Goal: Information Seeking & Learning: Learn about a topic

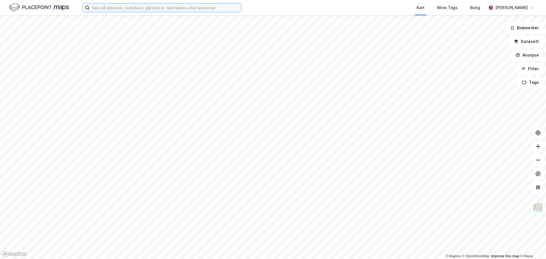
click at [196, 9] on input at bounding box center [166, 7] width 152 height 9
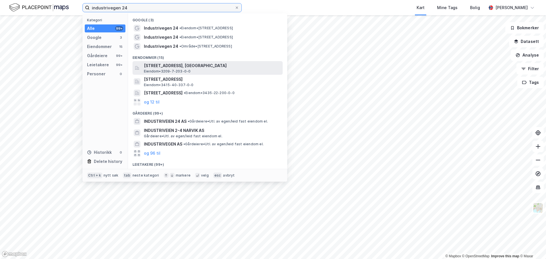
type input "industrivegen 24"
click at [189, 67] on span "[STREET_ADDRESS], [GEOGRAPHIC_DATA]" at bounding box center [212, 65] width 136 height 7
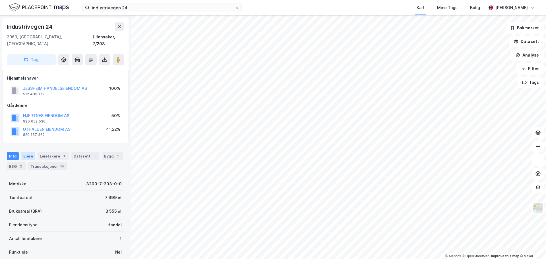
click at [31, 152] on div "Eiere" at bounding box center [28, 156] width 14 height 8
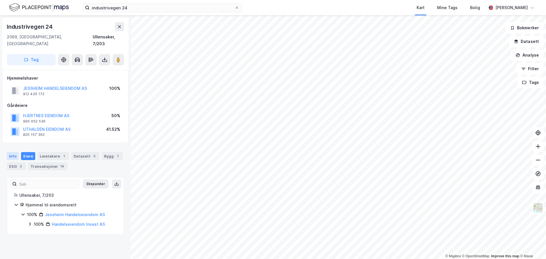
click at [17, 152] on div "Info" at bounding box center [13, 156] width 12 height 8
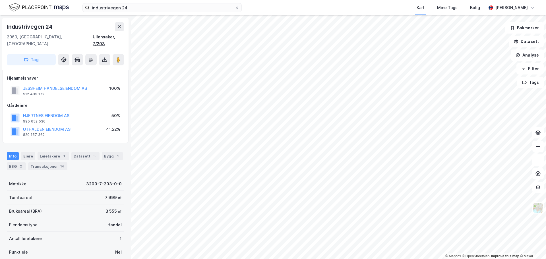
click at [116, 36] on div "Ullensaker, 7/203" at bounding box center [108, 41] width 31 height 14
click at [96, 181] on div "3209-7-203-0-0" at bounding box center [104, 184] width 36 height 7
click at [35, 181] on div "Matrikkel 3209-7-203-0-0" at bounding box center [65, 184] width 117 height 14
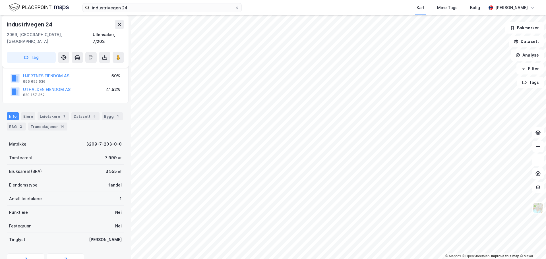
scroll to position [64, 0]
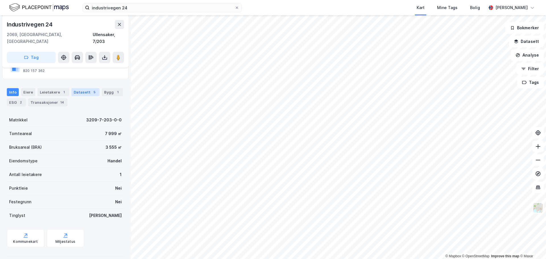
click at [76, 88] on div "Datasett 5" at bounding box center [85, 92] width 28 height 8
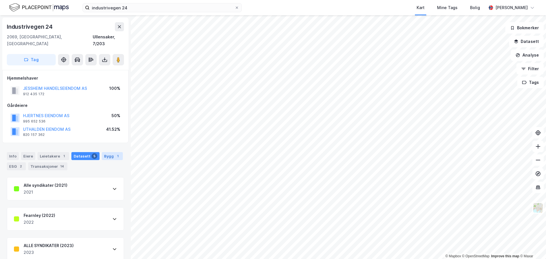
click at [109, 152] on div "Bygg 1" at bounding box center [112, 156] width 21 height 8
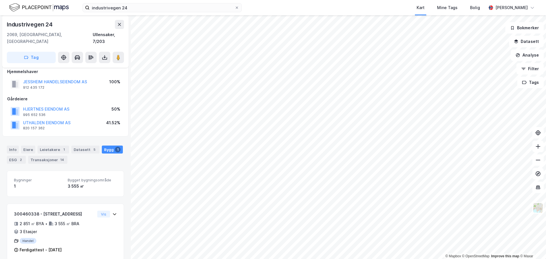
scroll to position [8, 0]
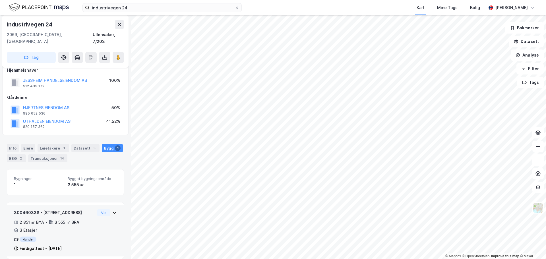
click at [57, 219] on div "2 851 ㎡ BYA • 3 555 ㎡ BRA • 3 Etasjer" at bounding box center [54, 226] width 81 height 15
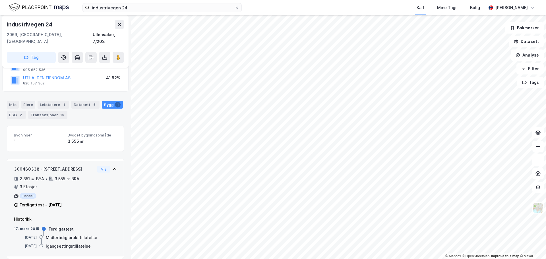
click at [72, 175] on div "3 555 ㎡ BRA" at bounding box center [67, 178] width 25 height 7
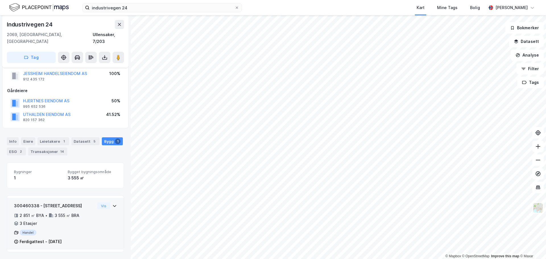
scroll to position [8, 0]
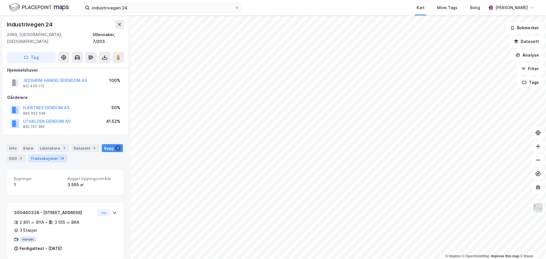
click at [48, 154] on div "Transaksjoner 14" at bounding box center [47, 158] width 39 height 8
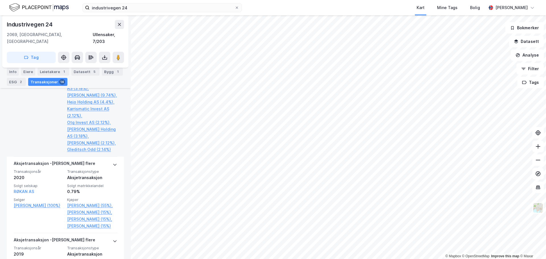
scroll to position [336, 0]
